Goal: Task Accomplishment & Management: Complete application form

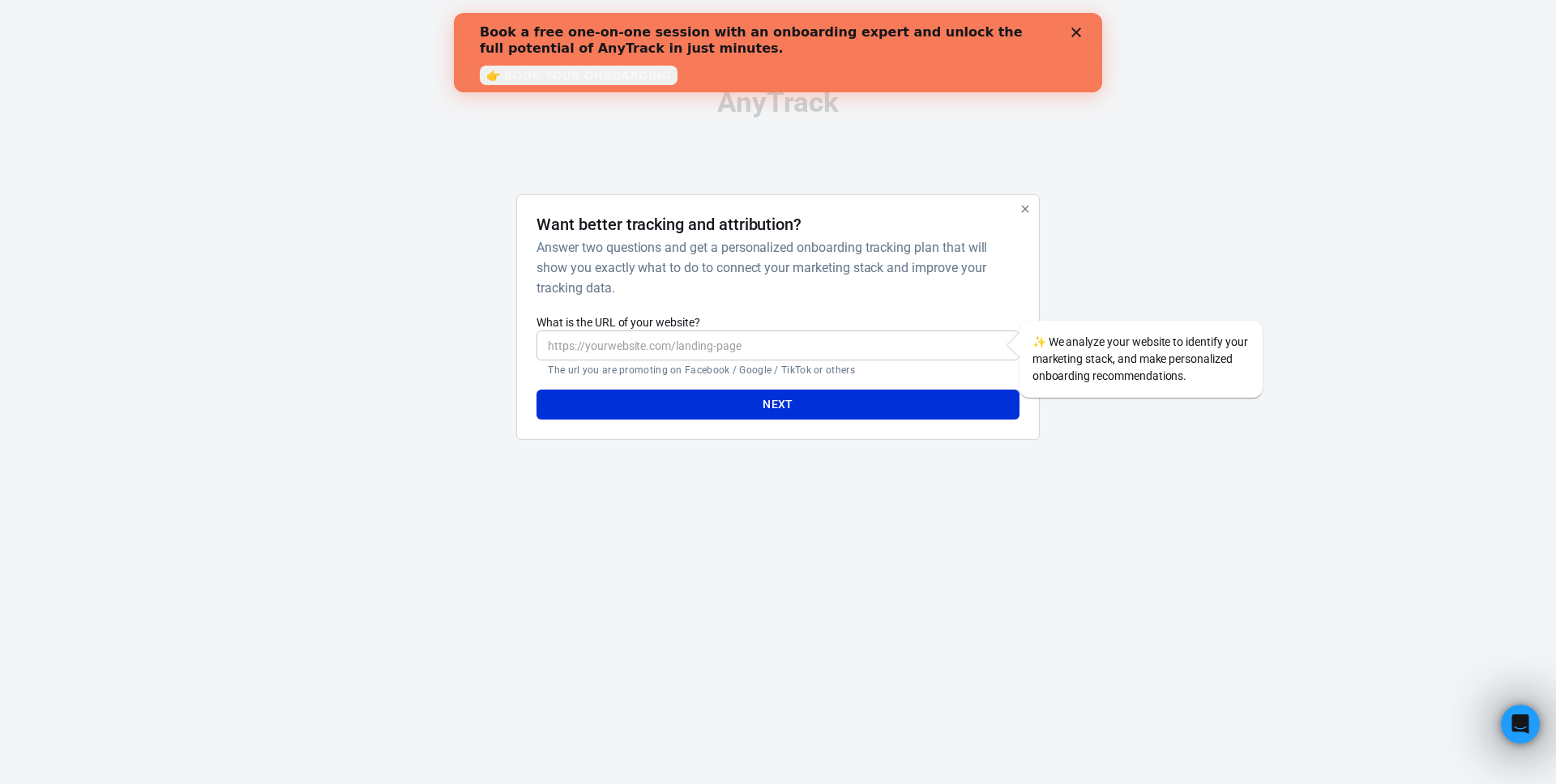
click at [1019, 206] on icon "button" at bounding box center [1025, 209] width 13 height 13
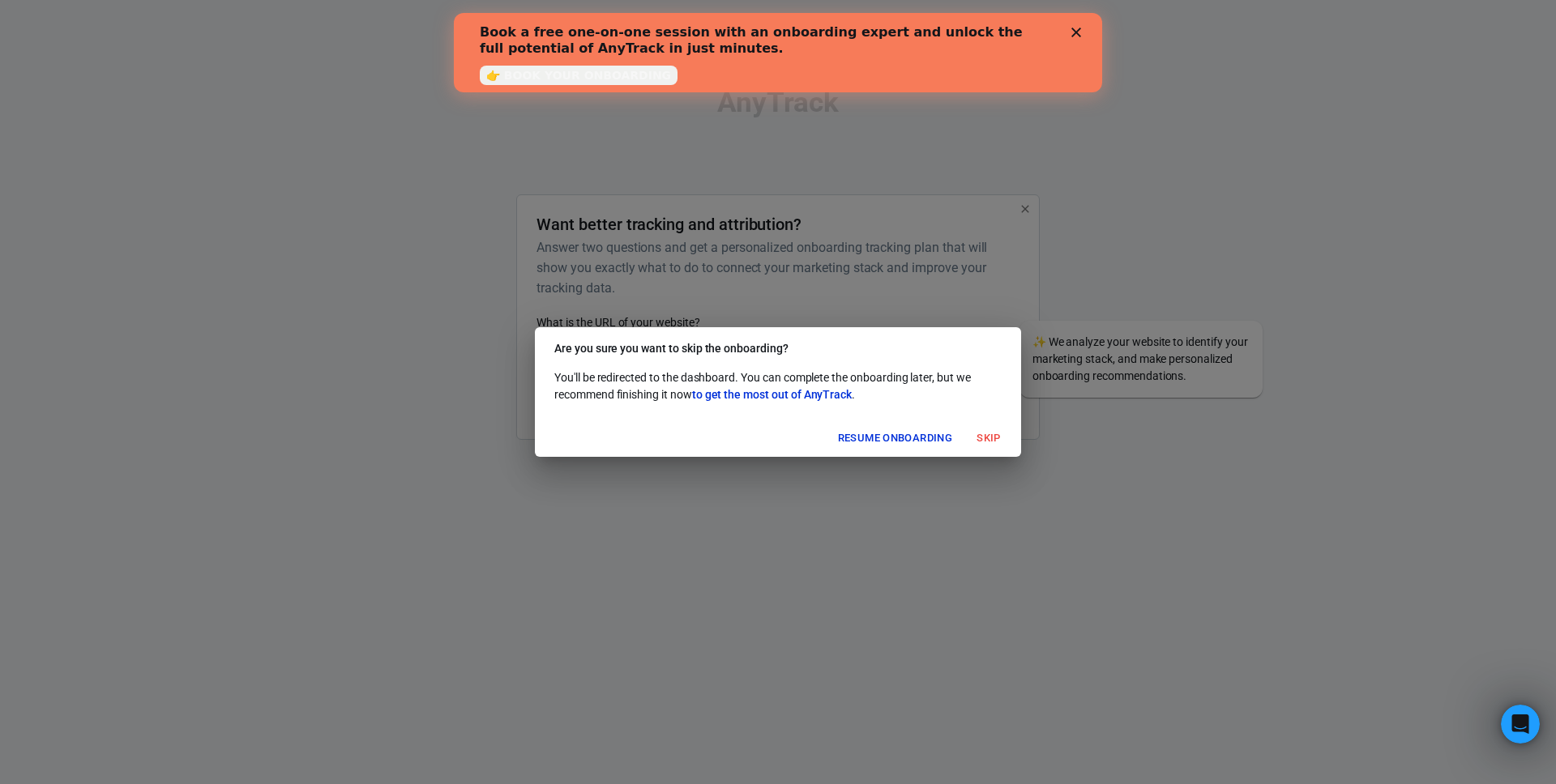
click at [985, 431] on button "Skip" at bounding box center [989, 439] width 52 height 25
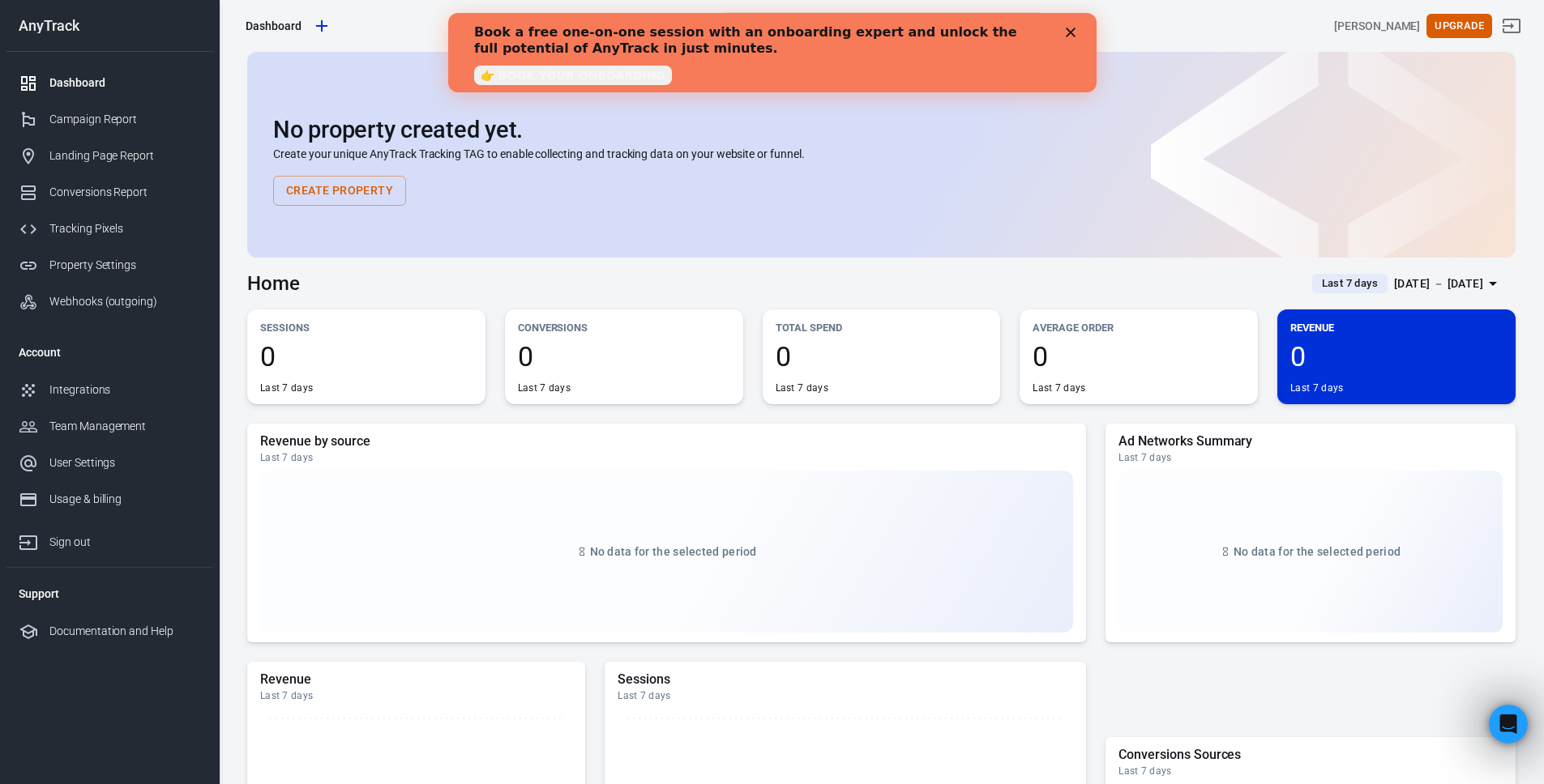
click at [1072, 33] on icon "Close" at bounding box center [1070, 32] width 10 height 10
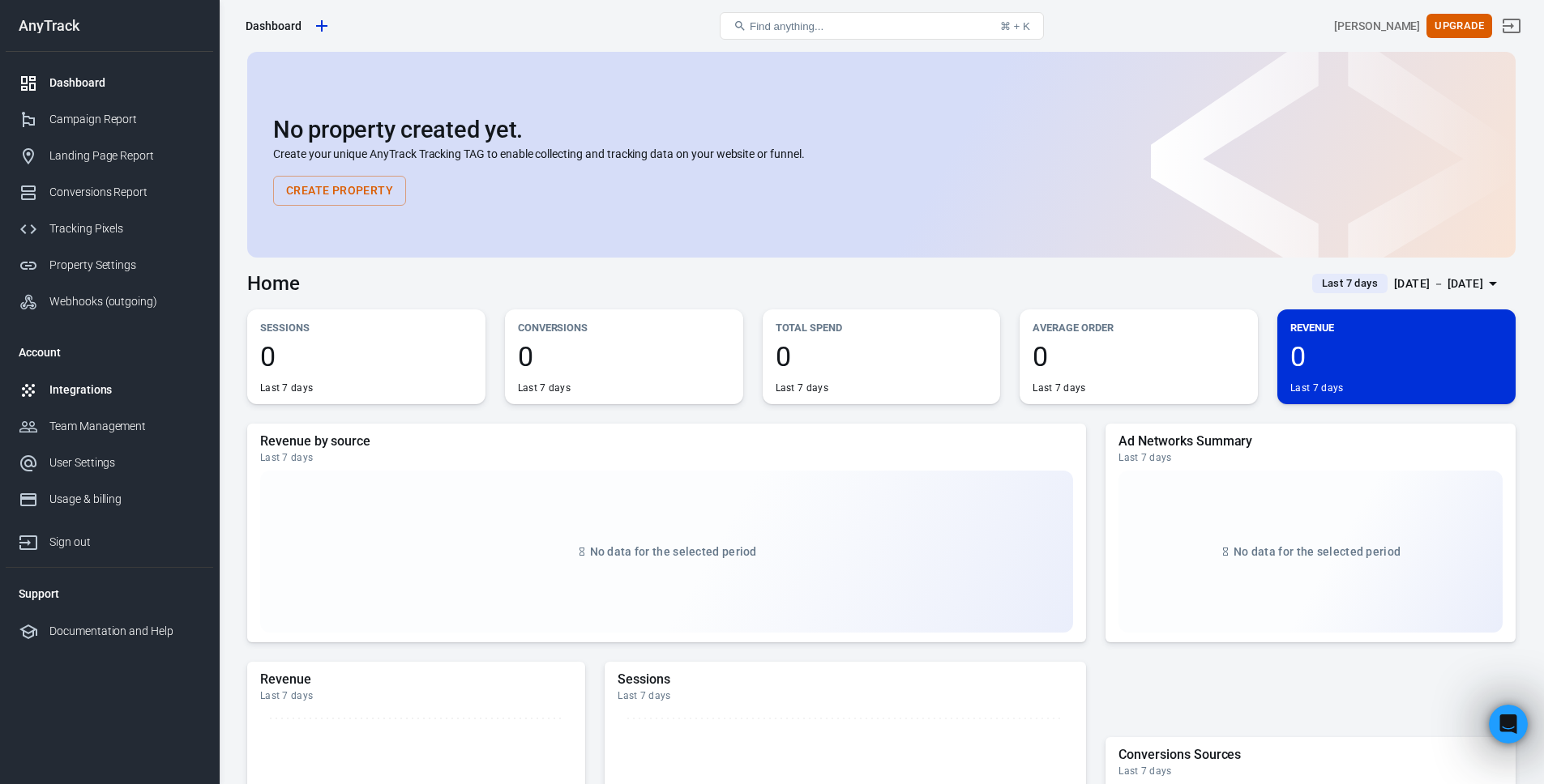
click at [90, 400] on link "Integrations" at bounding box center [109, 390] width 207 height 36
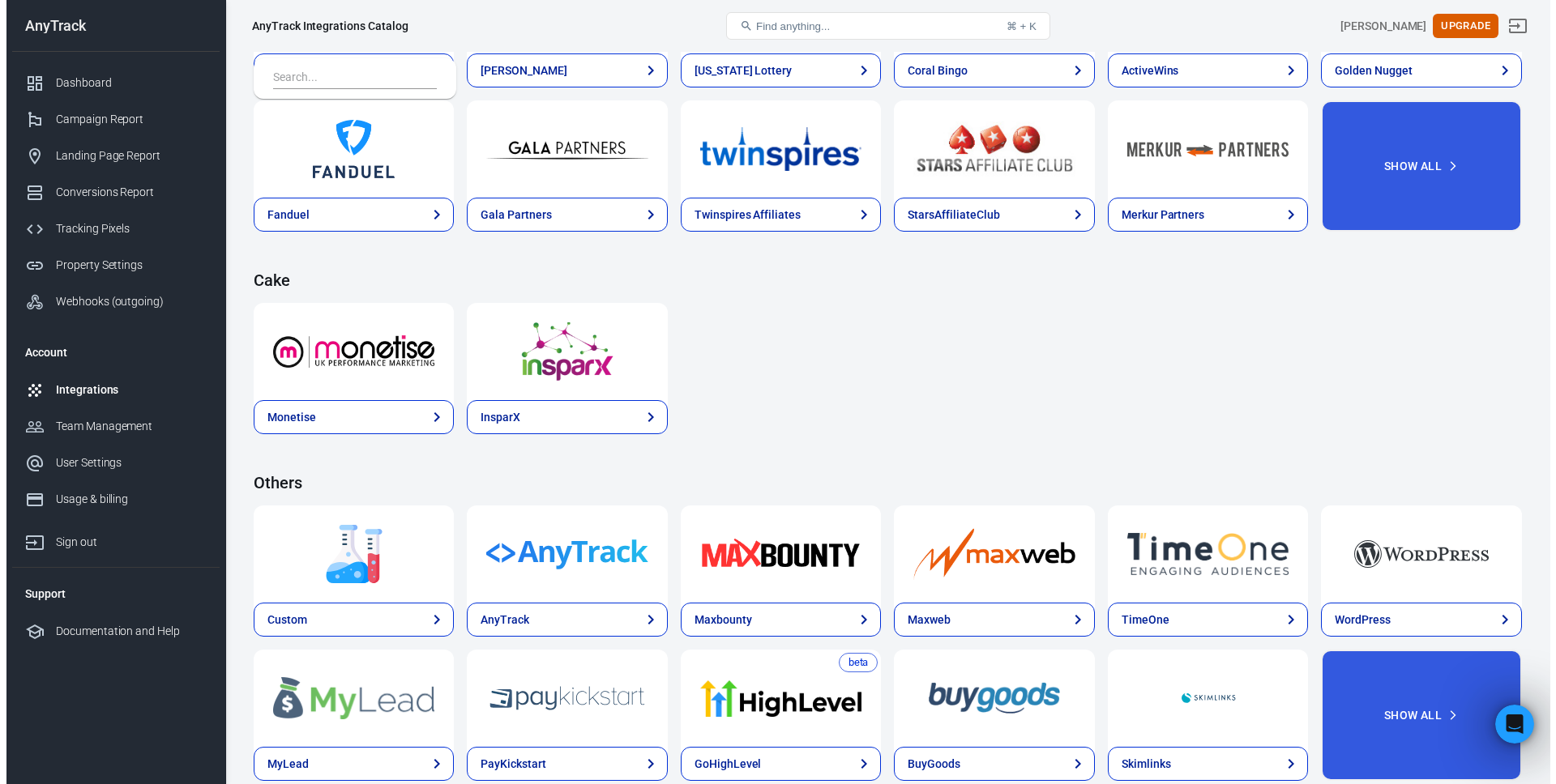
scroll to position [2315, 0]
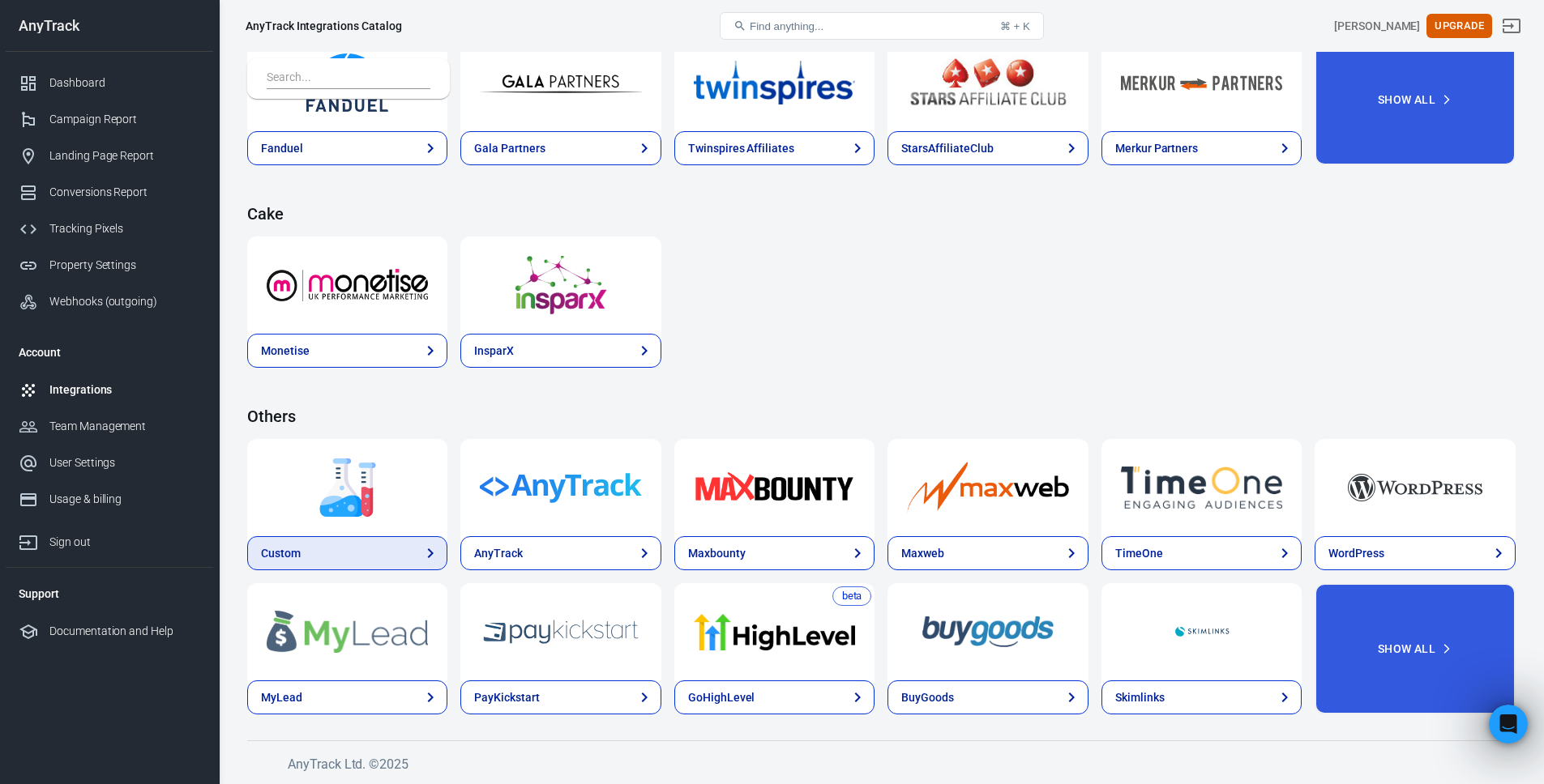
click at [327, 558] on link "Custom" at bounding box center [347, 553] width 200 height 34
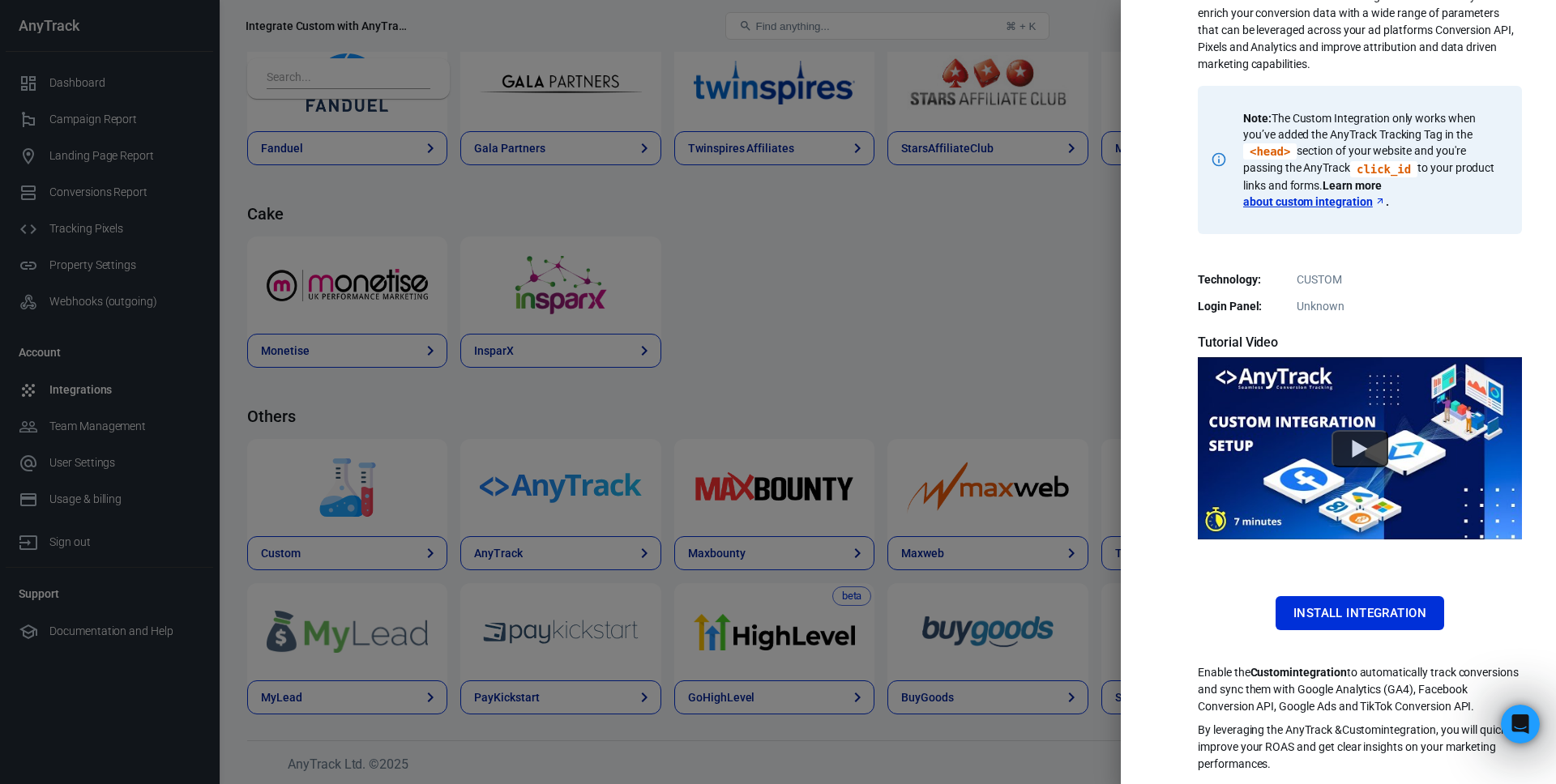
scroll to position [168, 0]
click at [1363, 596] on button "Install Integration" at bounding box center [1360, 613] width 168 height 34
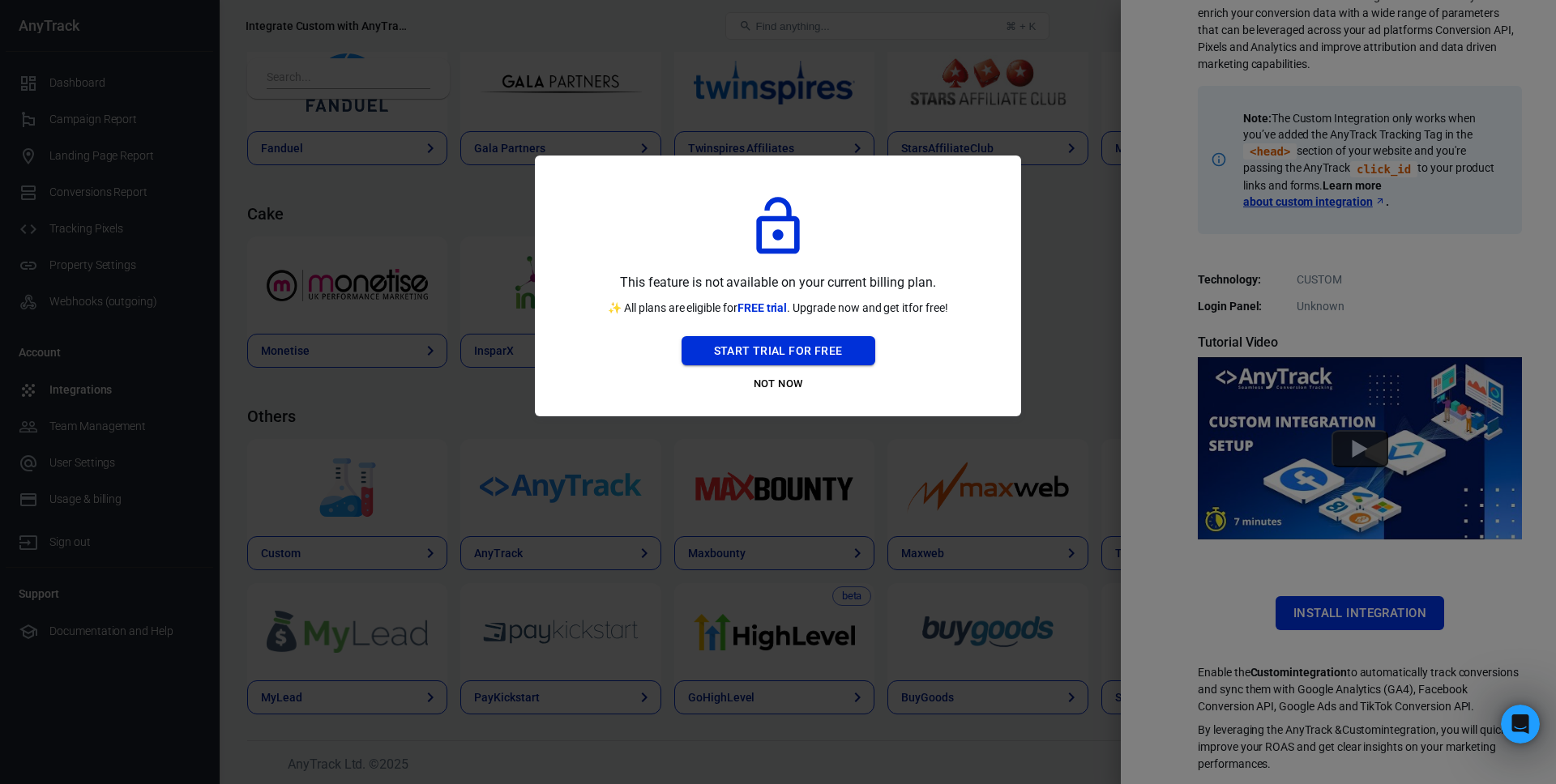
click at [780, 351] on button "Start Trial For Free" at bounding box center [778, 352] width 194 height 30
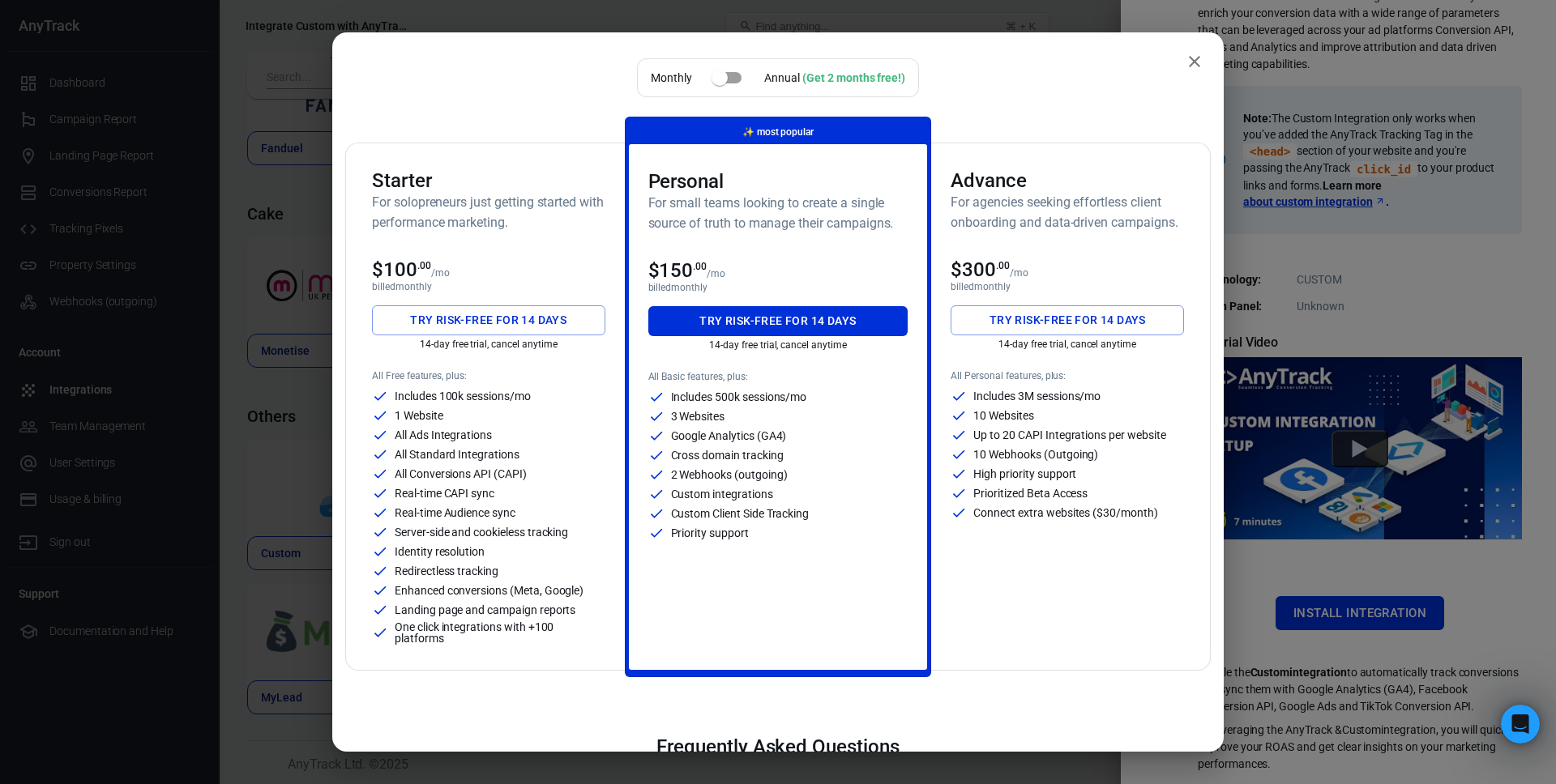
click at [416, 320] on button "Try risk-free for 14 days" at bounding box center [488, 321] width 233 height 30
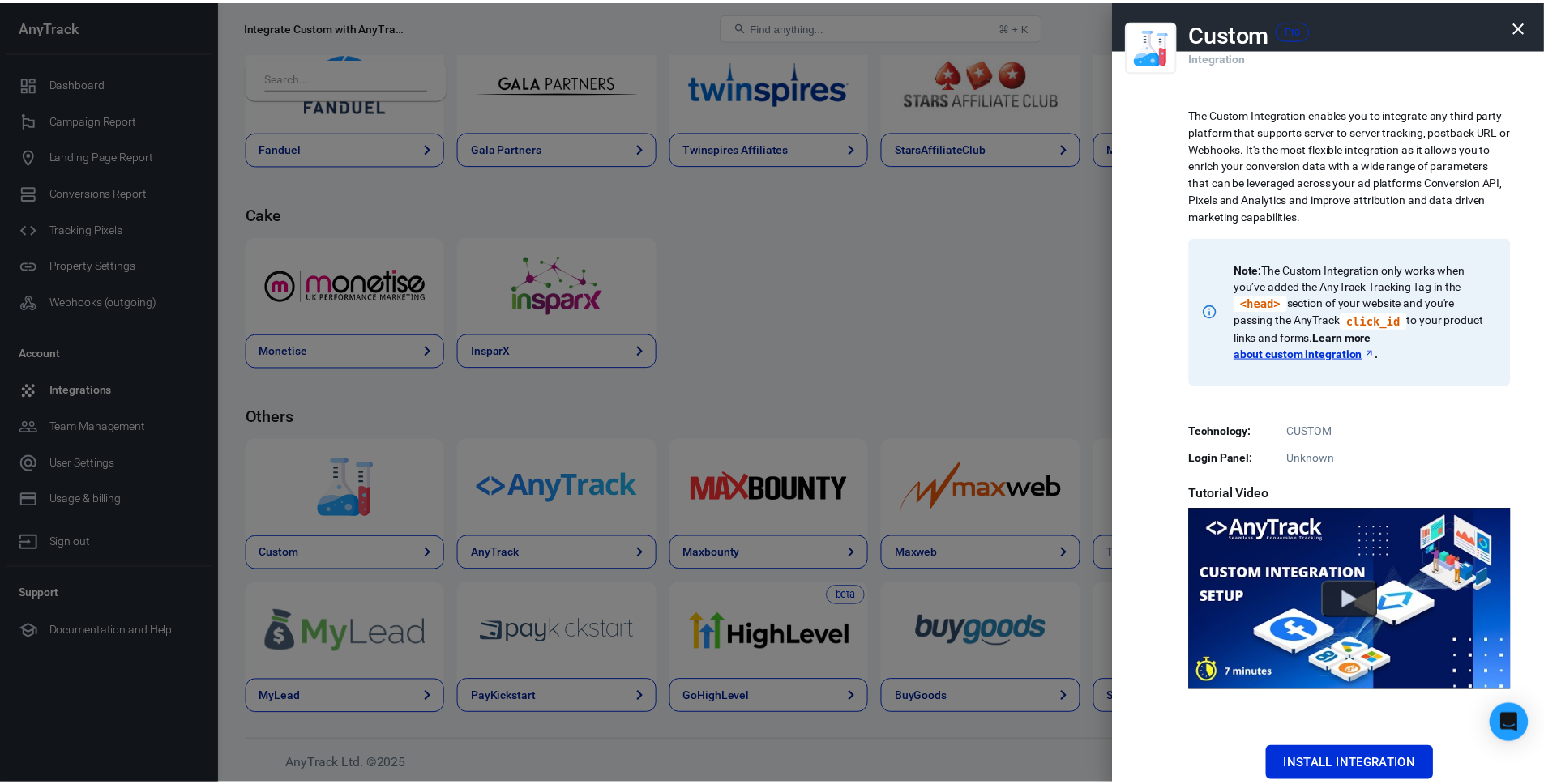
scroll to position [2315, 0]
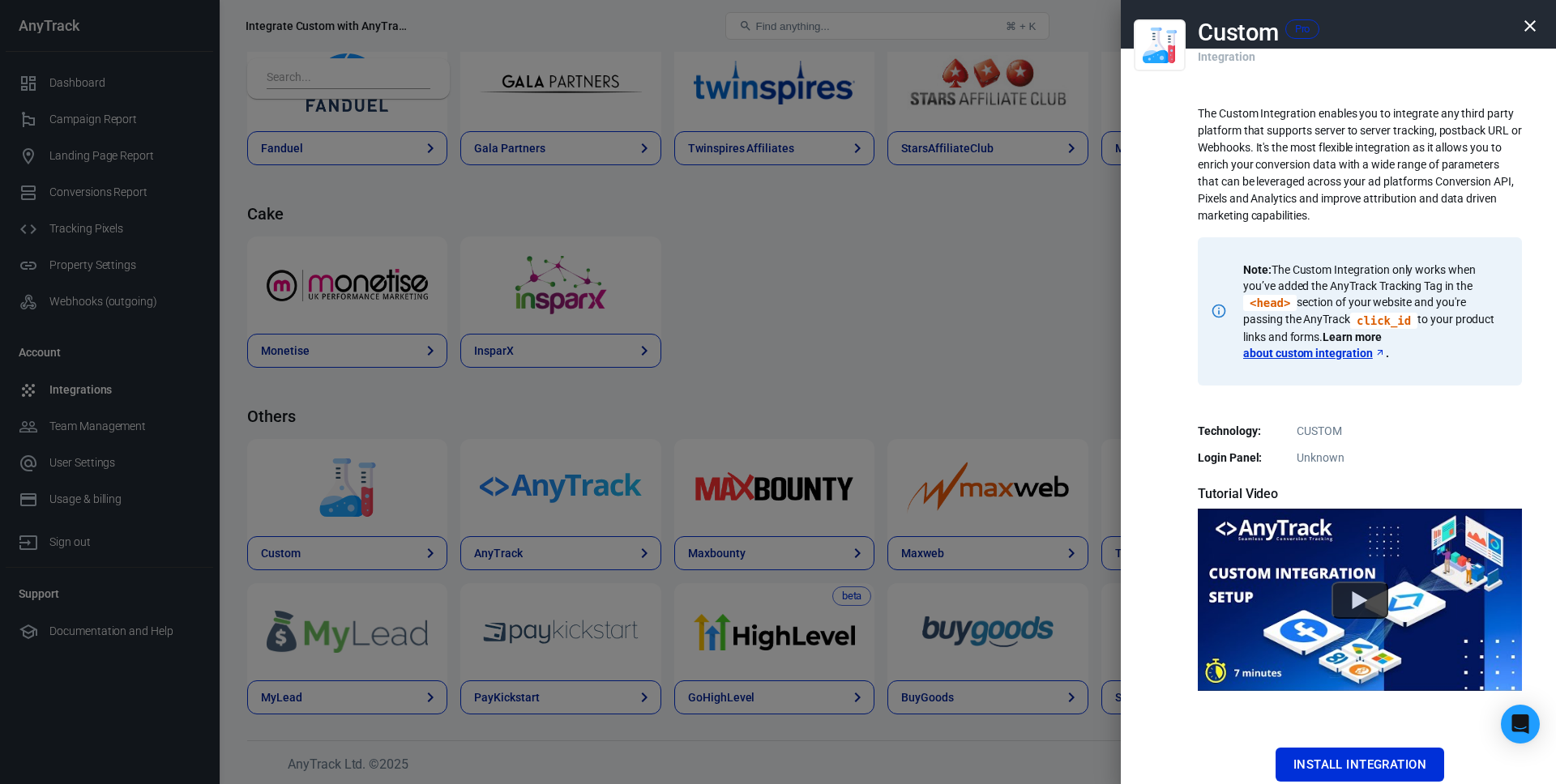
click at [1054, 343] on div at bounding box center [778, 392] width 1556 height 784
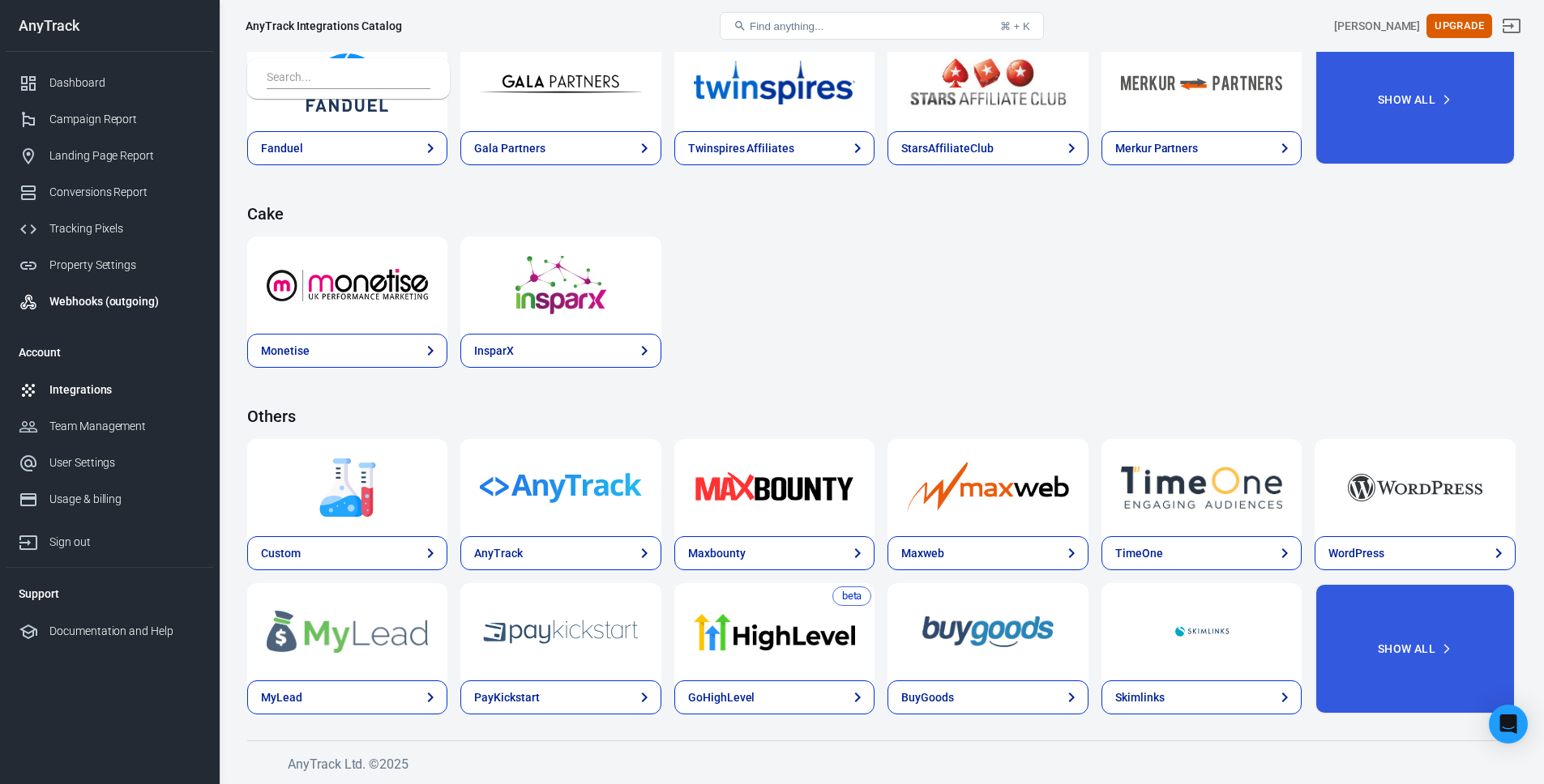
click at [48, 301] on div at bounding box center [34, 302] width 31 height 19
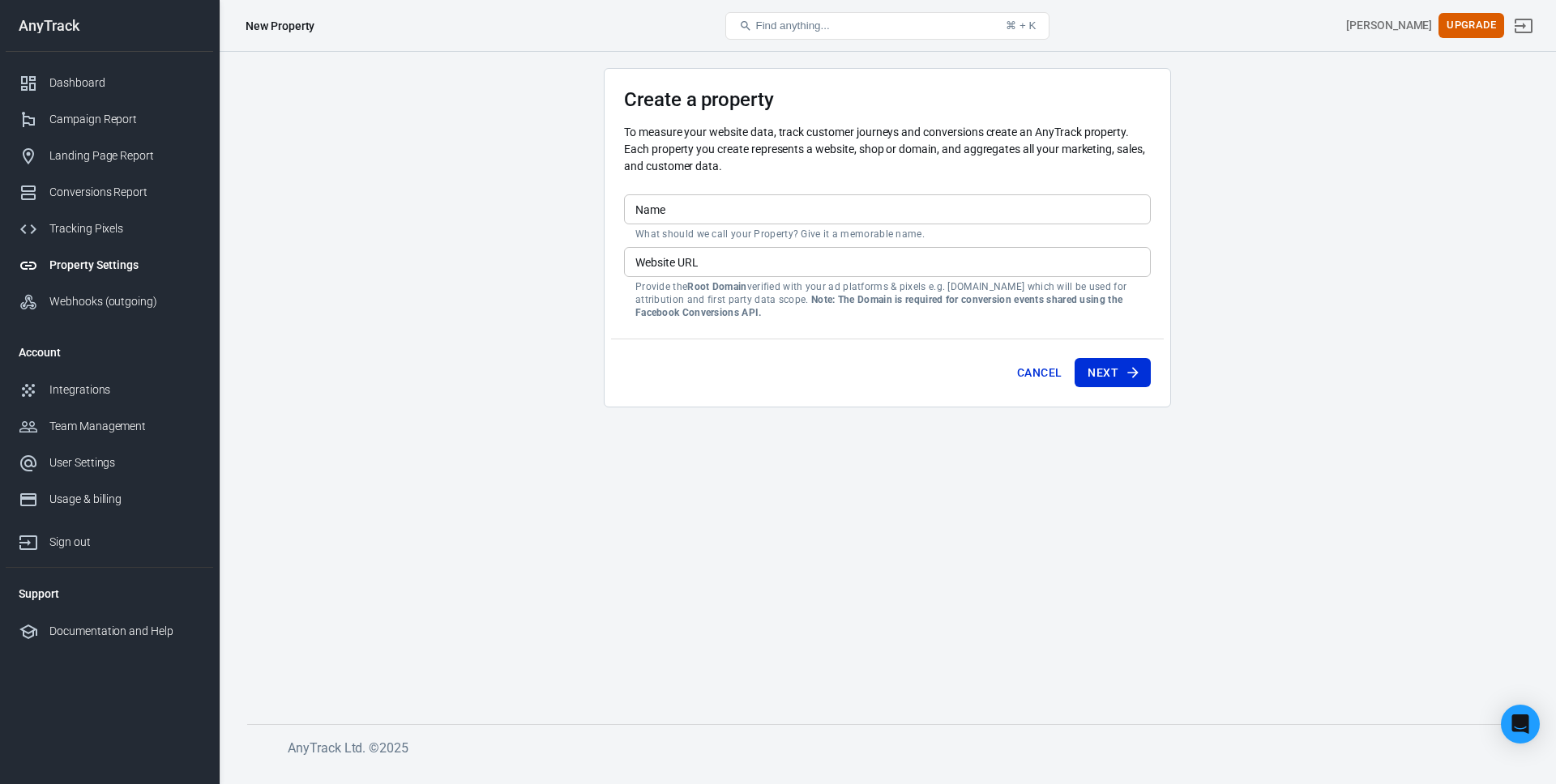
click at [809, 219] on input "Name" at bounding box center [887, 210] width 527 height 30
click at [105, 221] on div "Tracking Pixels" at bounding box center [125, 229] width 151 height 17
click at [101, 308] on div "Webhooks (outgoing)" at bounding box center [125, 301] width 151 height 17
click at [109, 303] on div "Webhooks (outgoing)" at bounding box center [125, 301] width 151 height 17
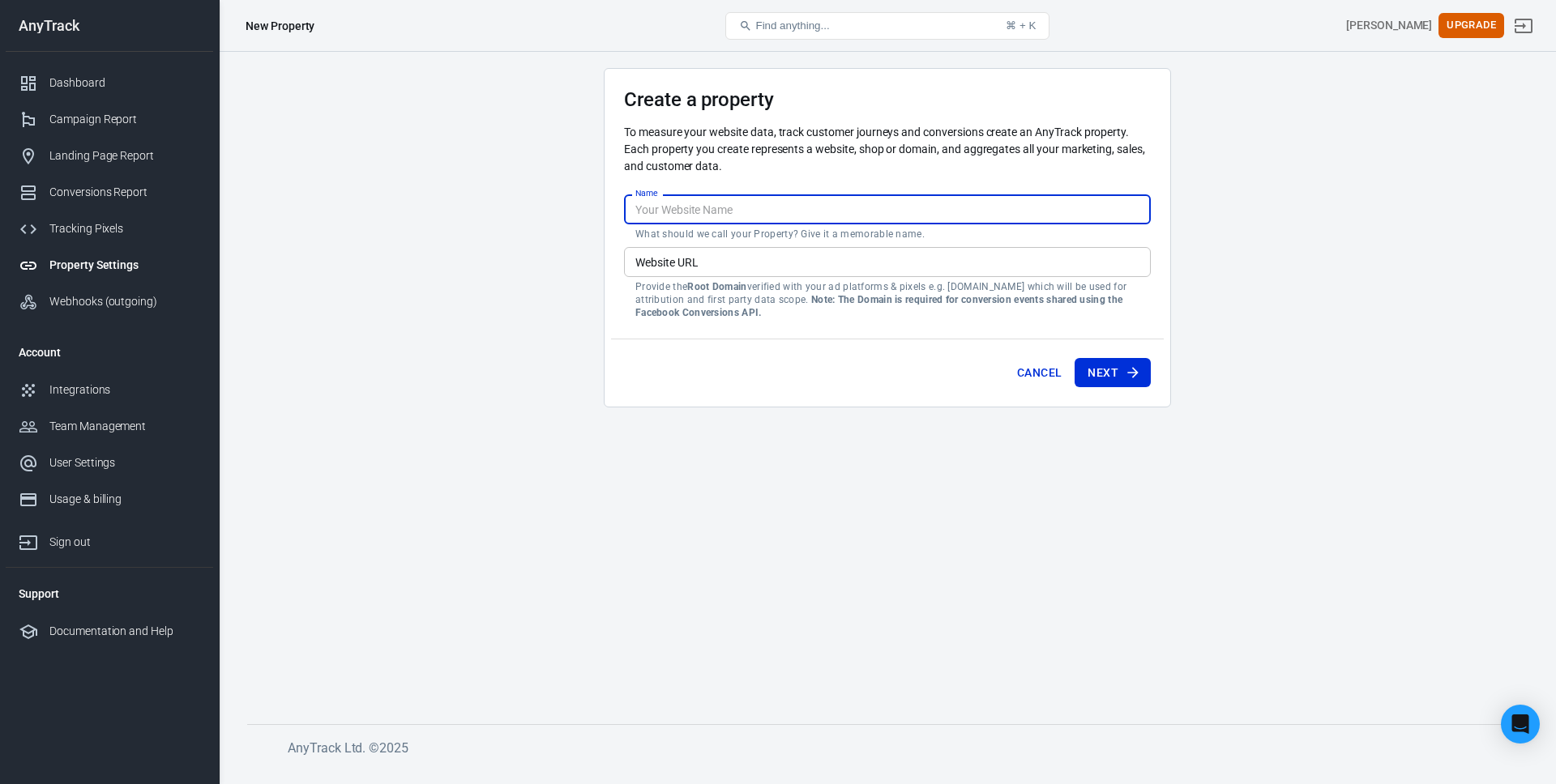
click at [793, 222] on input "Name" at bounding box center [887, 210] width 527 height 30
type input "WDS"
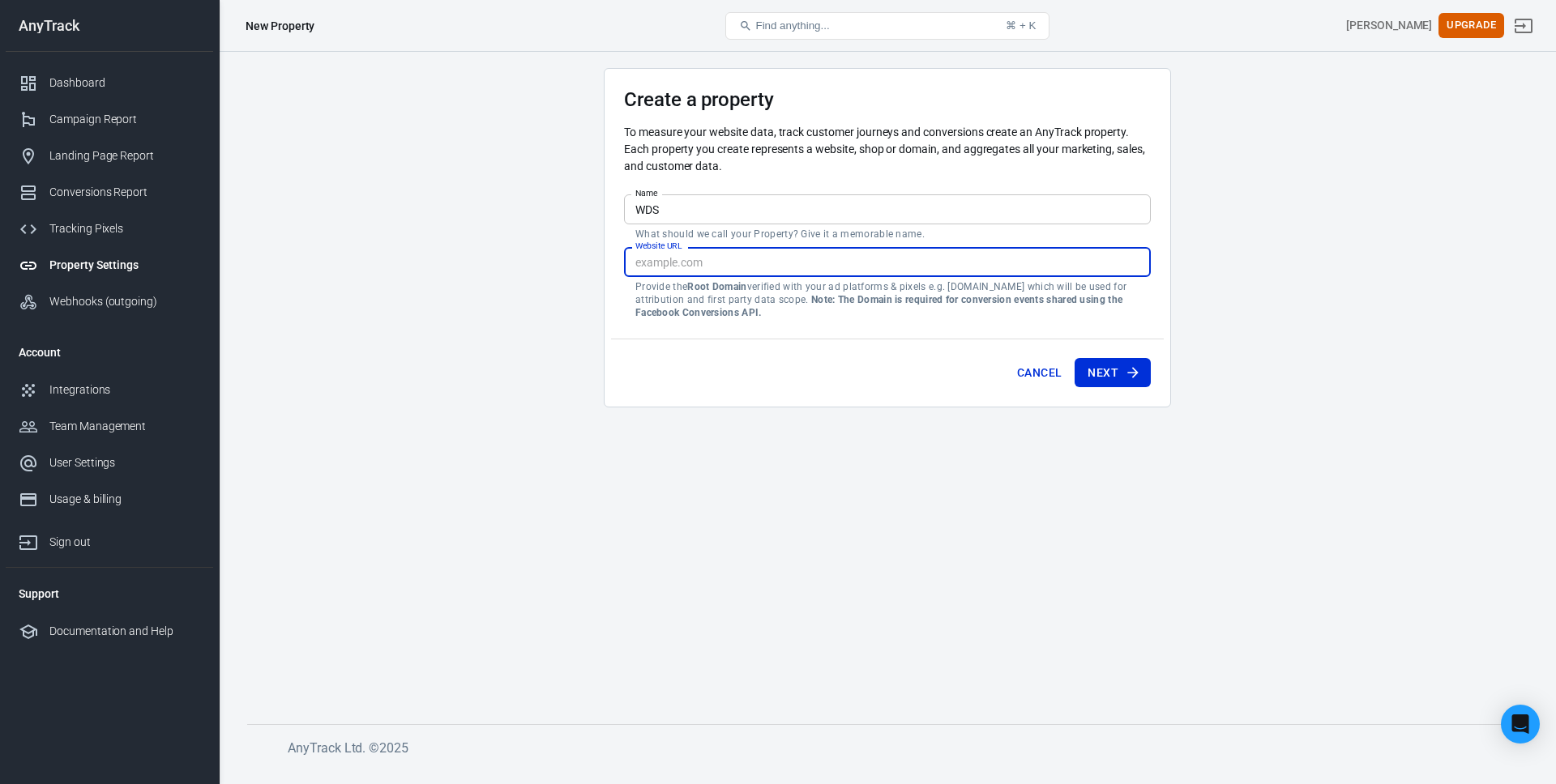
click at [797, 265] on input "Website URL" at bounding box center [887, 262] width 527 height 30
type input "https://wds.com"
click at [1075, 358] on button "Next" at bounding box center [1113, 373] width 76 height 30
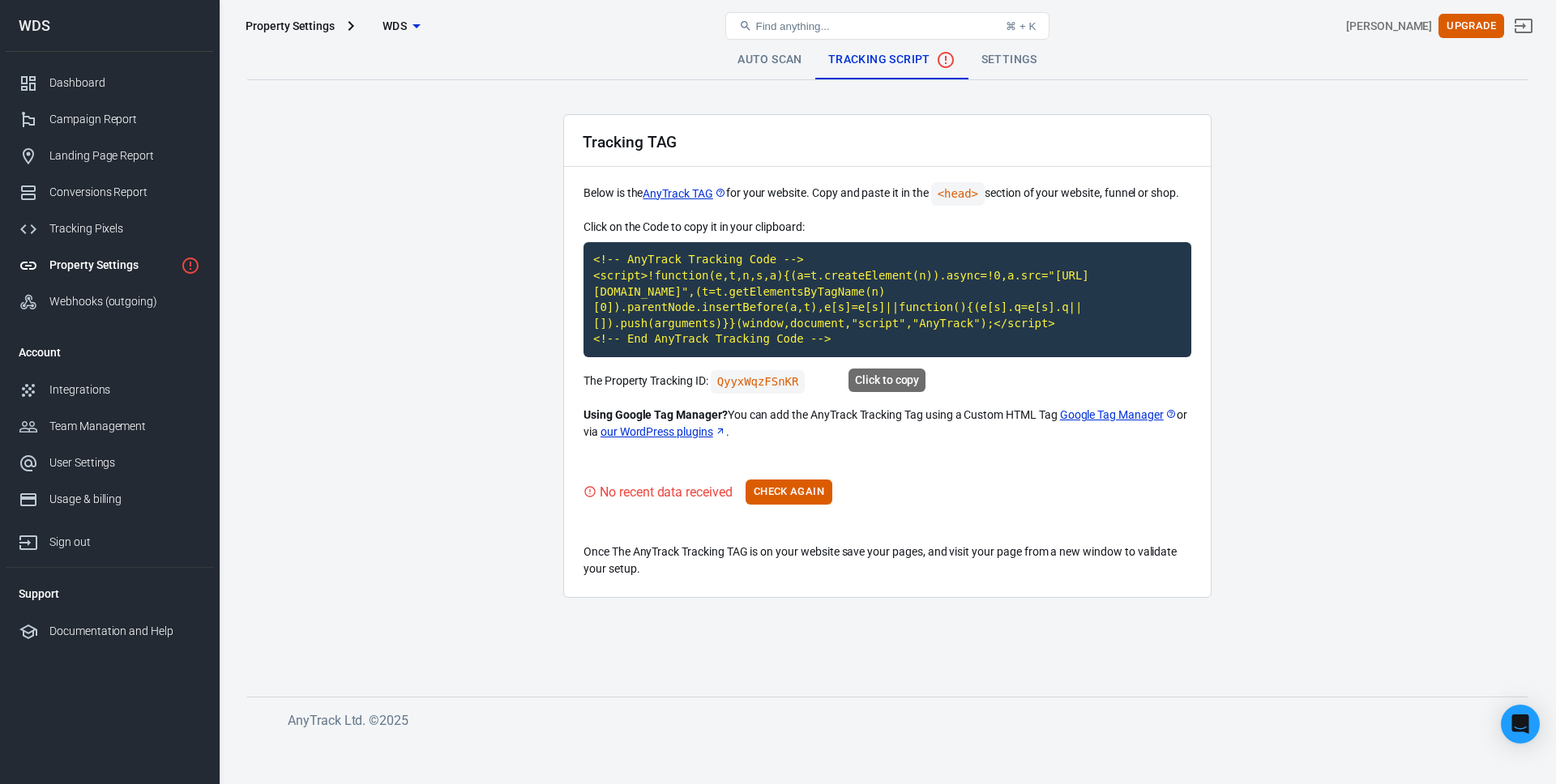
click at [891, 310] on code "<!-- AnyTrack Tracking Code --> <script>!function(e,t,n,s,a){(a=t.createElement…" at bounding box center [888, 299] width 608 height 115
click at [801, 487] on button "Check Again" at bounding box center [789, 492] width 87 height 25
click at [992, 58] on link "Settings" at bounding box center [1009, 60] width 82 height 39
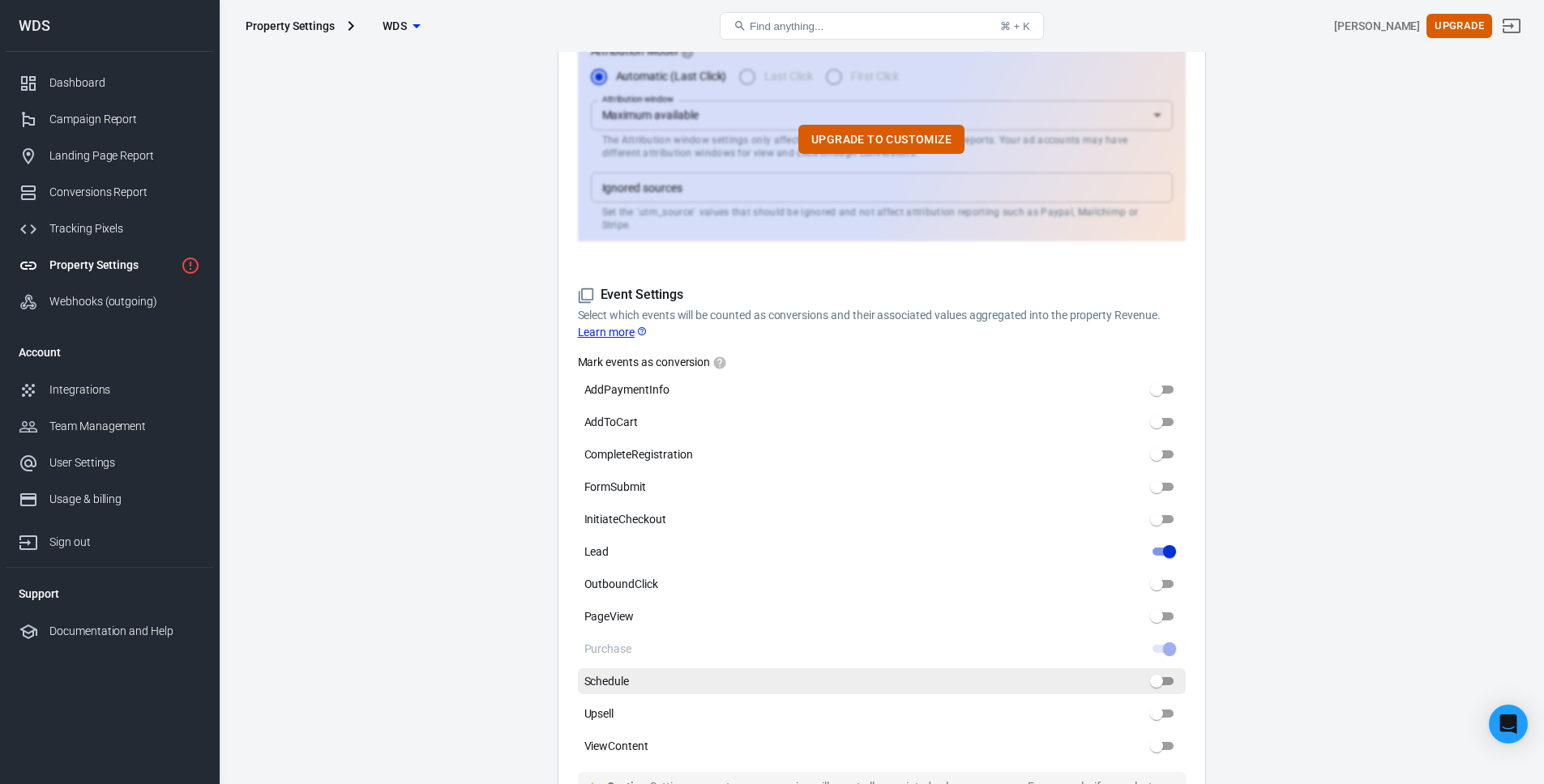
scroll to position [715, 0]
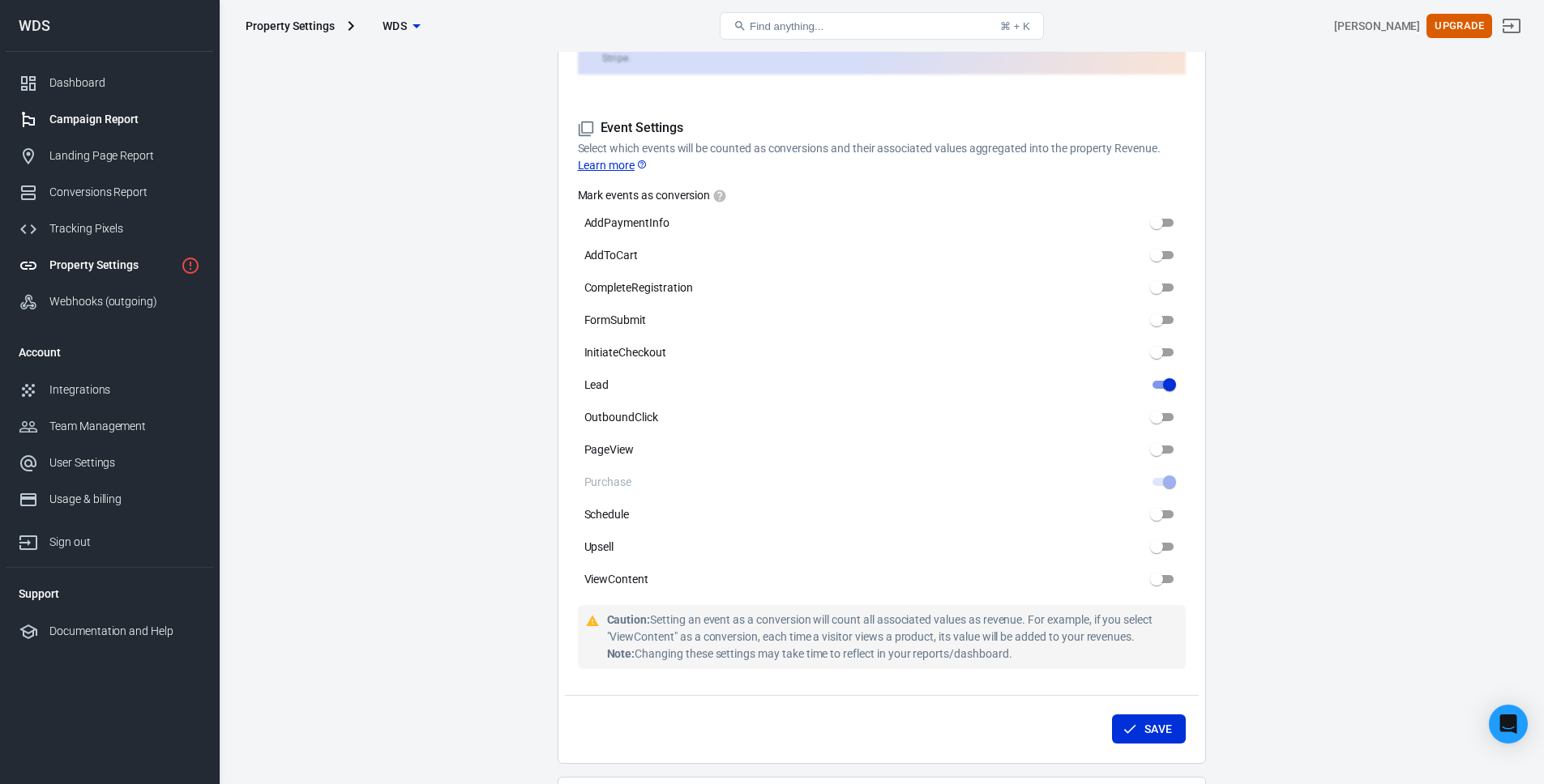
click at [180, 120] on div "Campaign Report" at bounding box center [125, 119] width 151 height 17
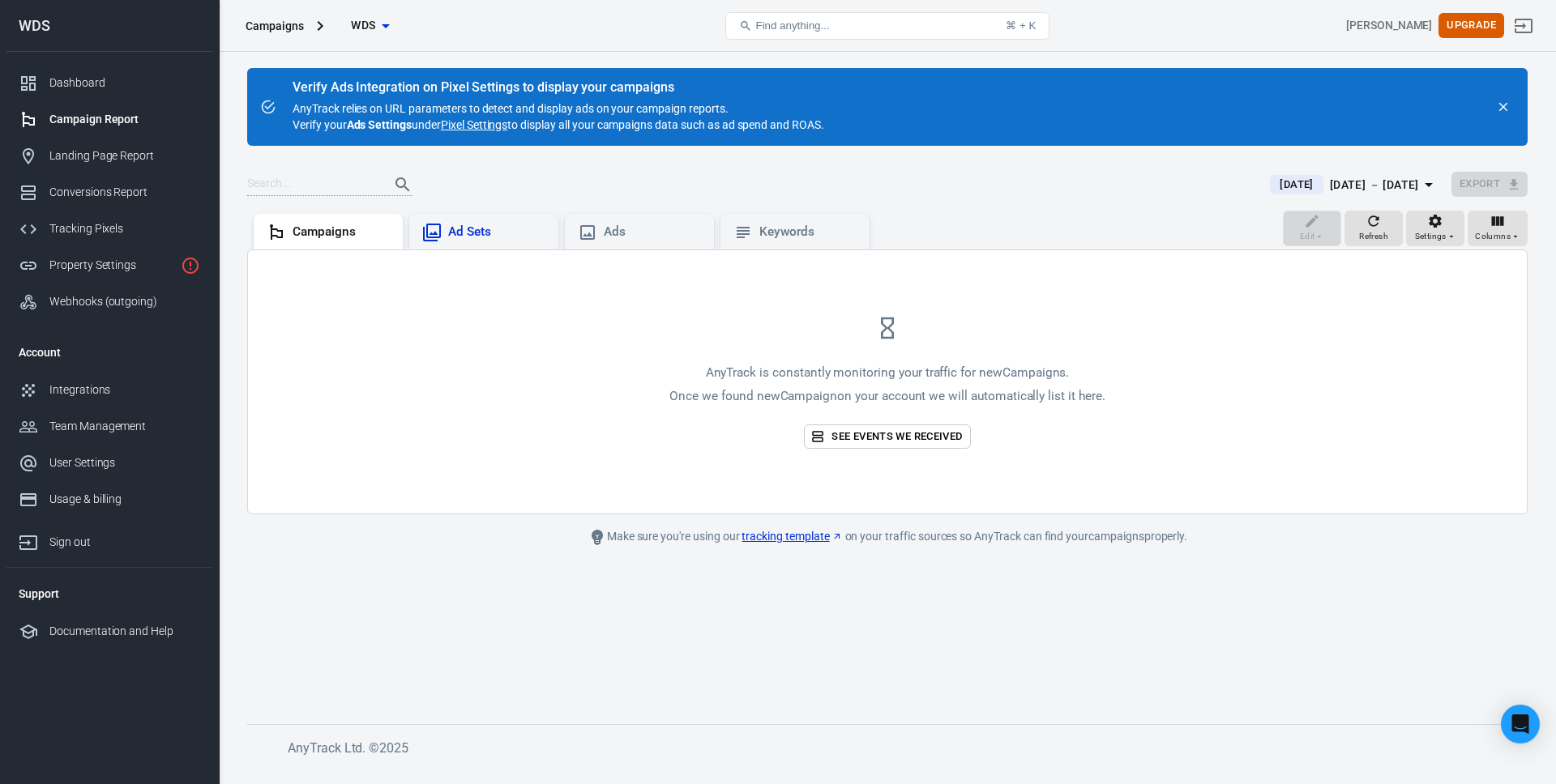
click at [500, 242] on div "Ad Sets" at bounding box center [484, 231] width 149 height 35
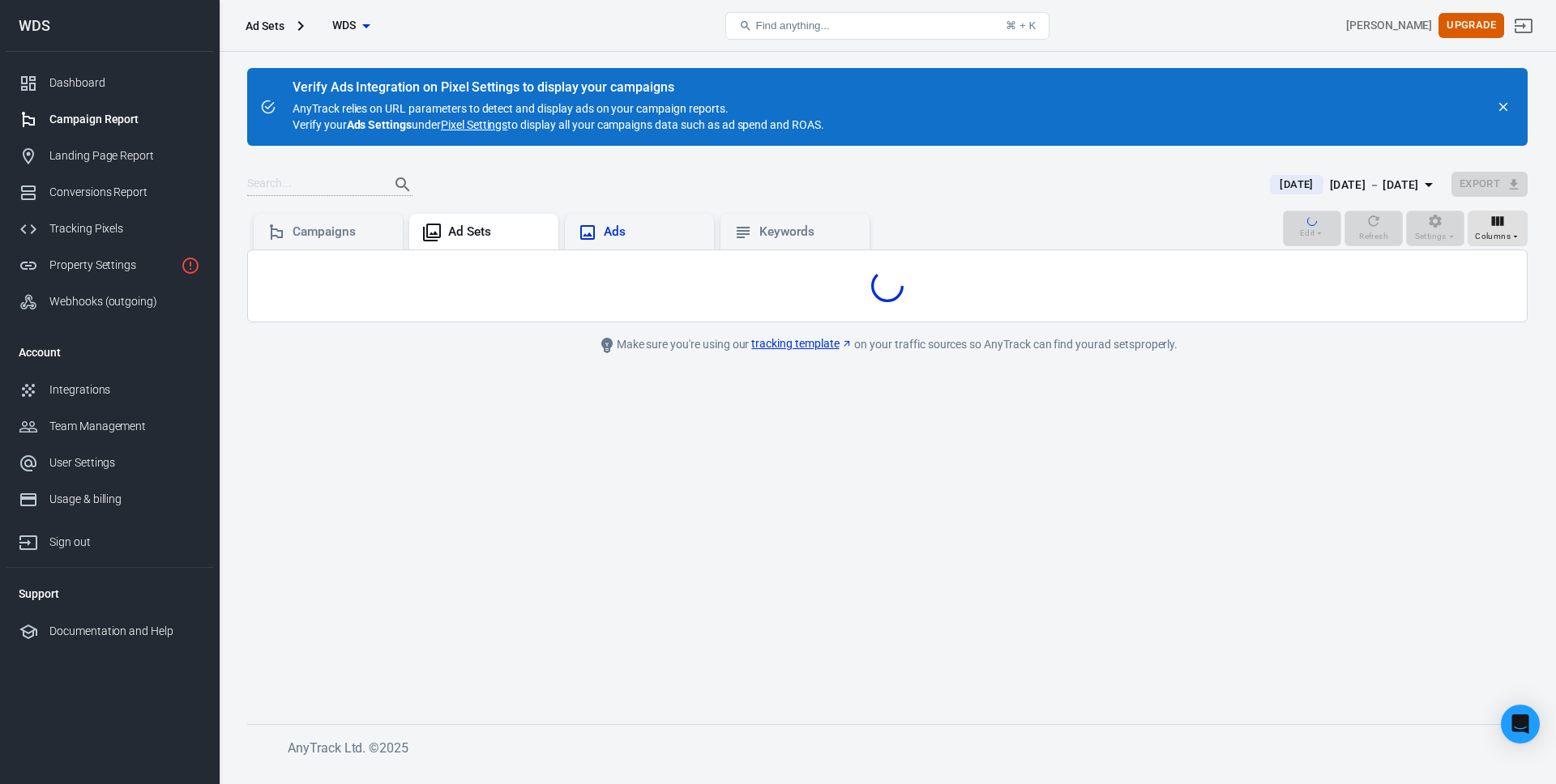
click at [645, 236] on div "Ads" at bounding box center [652, 231] width 97 height 17
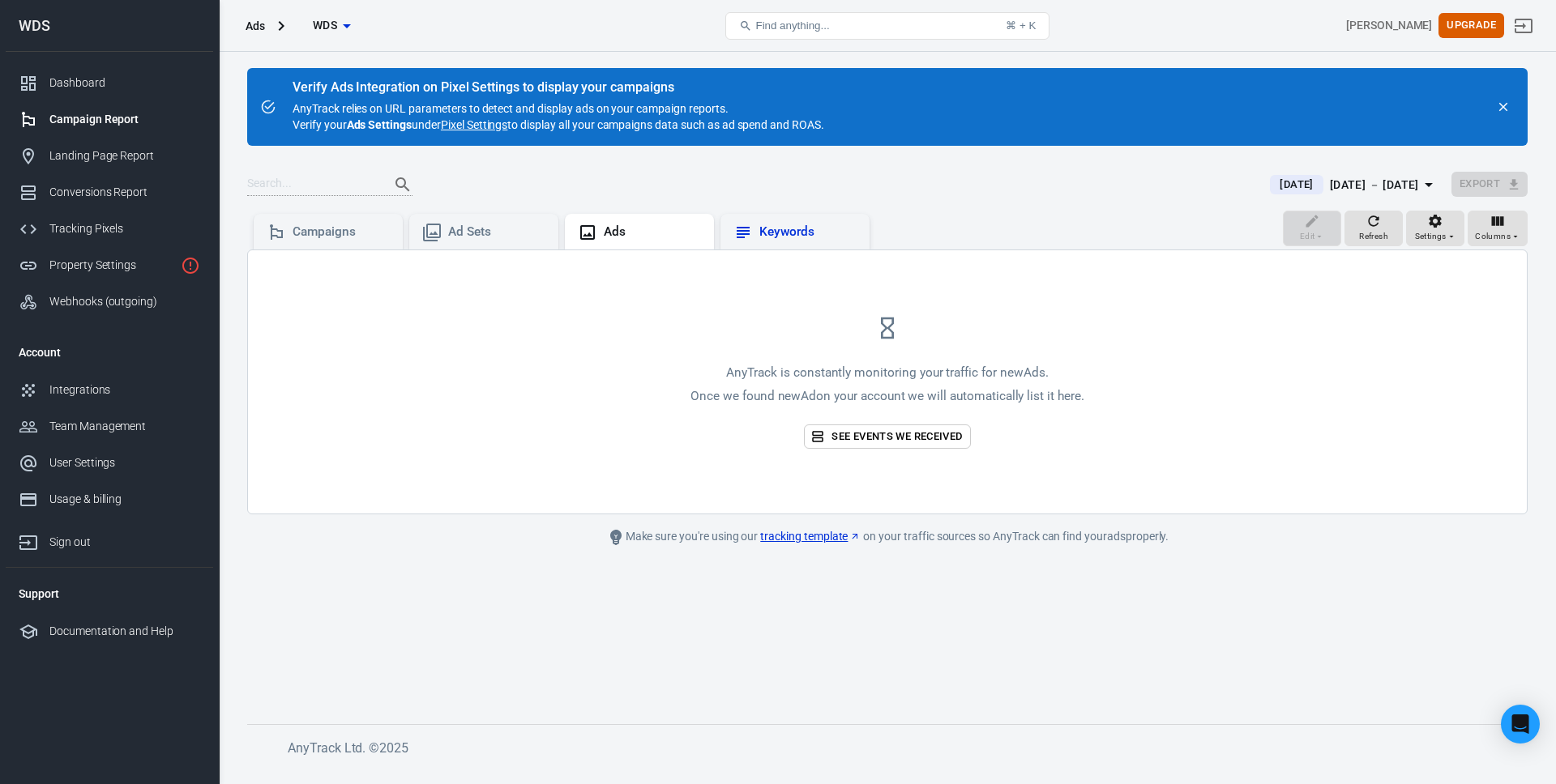
click at [849, 238] on div "Keywords" at bounding box center [808, 231] width 97 height 17
